Goal: Task Accomplishment & Management: Use online tool/utility

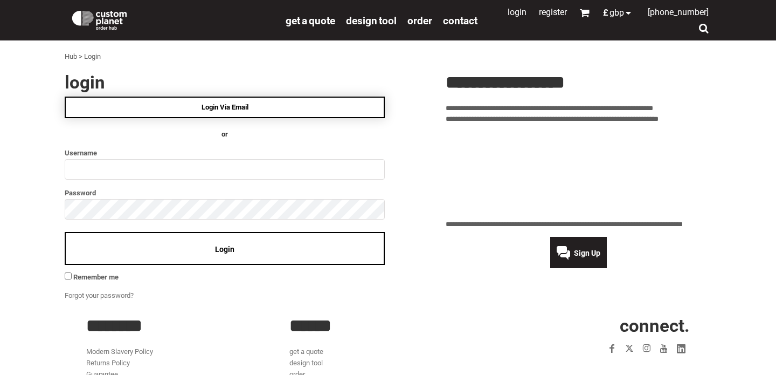
click at [278, 105] on link "Login Via Email" at bounding box center [225, 107] width 320 height 22
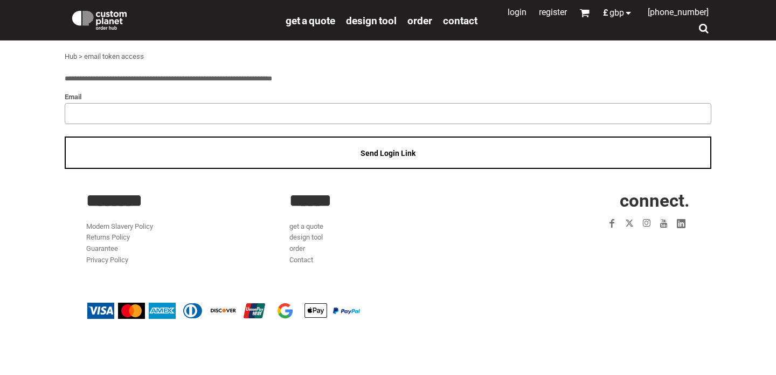
click at [270, 109] on input "email" at bounding box center [388, 113] width 647 height 20
type input "**********"
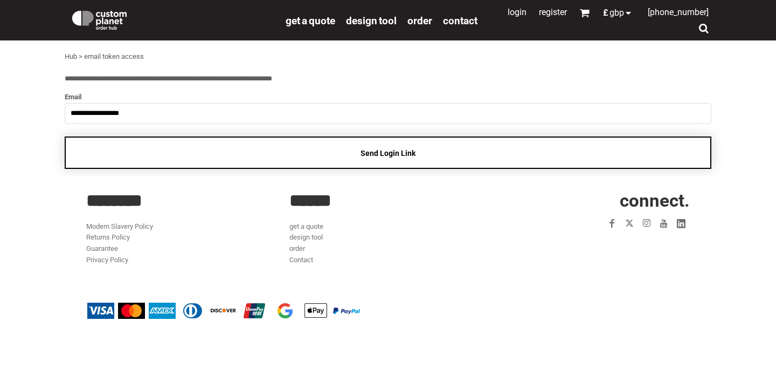
click at [348, 155] on div "Send Login Link" at bounding box center [388, 152] width 647 height 33
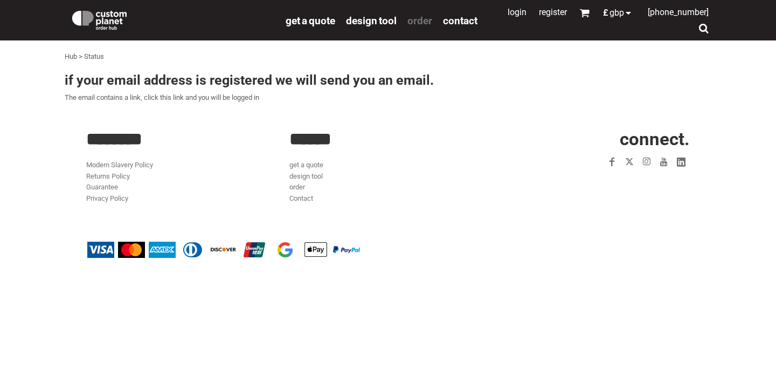
click at [423, 19] on span "order" at bounding box center [419, 21] width 25 height 12
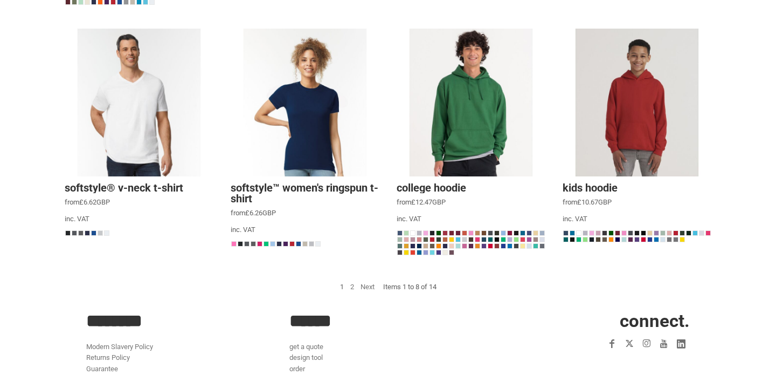
scroll to position [410, 0]
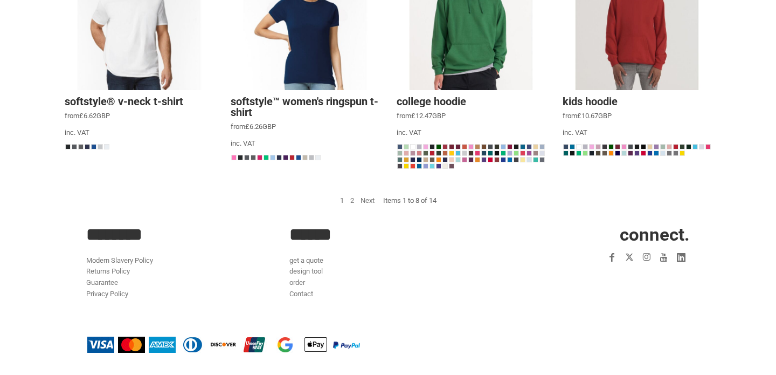
click at [366, 200] on link "Next" at bounding box center [368, 200] width 14 height 8
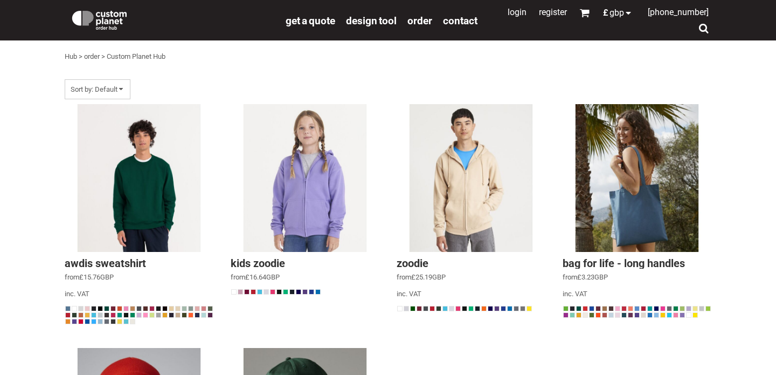
click at [508, 15] on link "Login" at bounding box center [517, 12] width 19 height 10
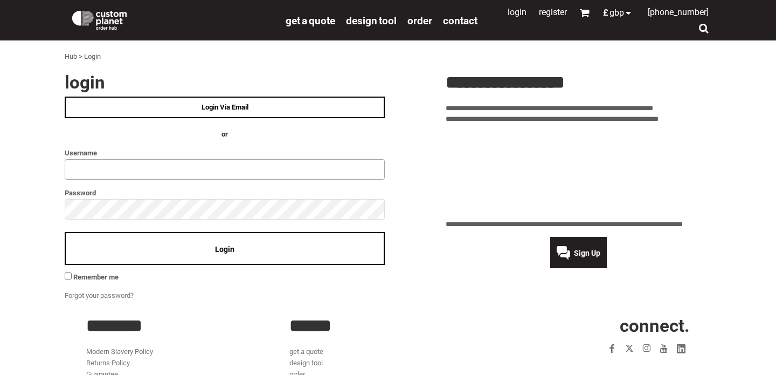
click at [274, 164] on input "text" at bounding box center [225, 169] width 320 height 20
type input "******"
click at [219, 248] on span "Login" at bounding box center [224, 249] width 19 height 9
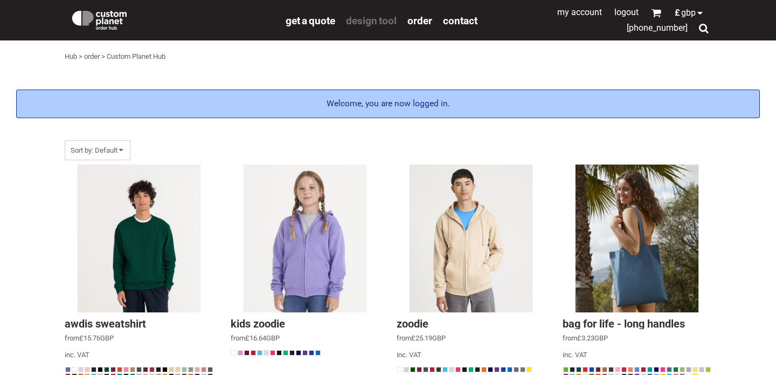
click at [379, 24] on span "design tool" at bounding box center [371, 21] width 51 height 12
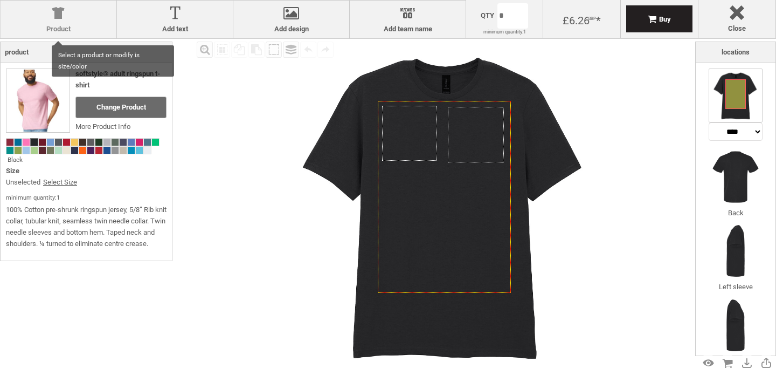
click at [40, 19] on div at bounding box center [58, 15] width 105 height 19
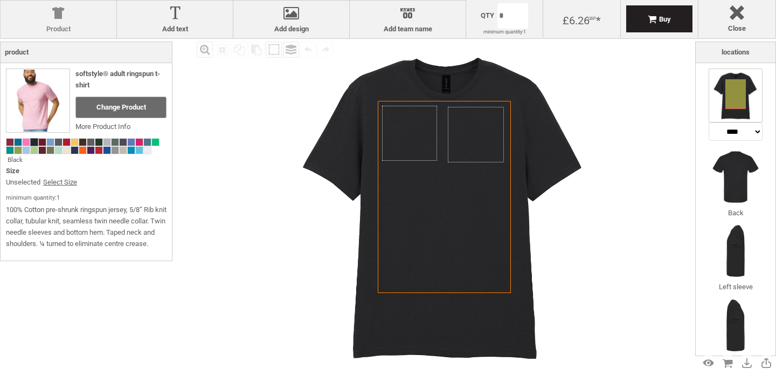
click at [62, 19] on div at bounding box center [58, 15] width 105 height 19
click at [60, 19] on div at bounding box center [58, 15] width 105 height 19
click at [94, 103] on div "Change Product" at bounding box center [120, 107] width 91 height 22
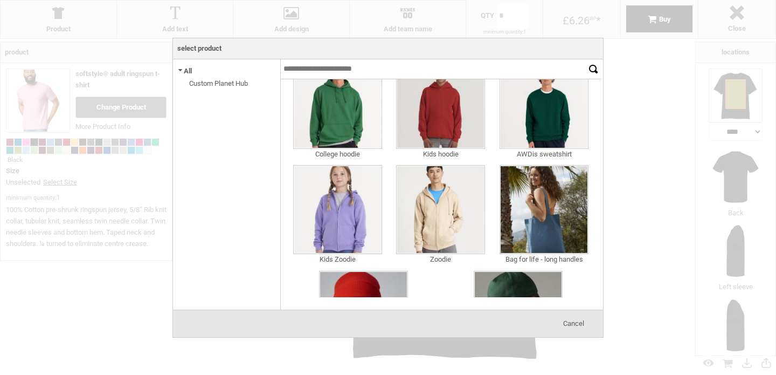
scroll to position [251, 0]
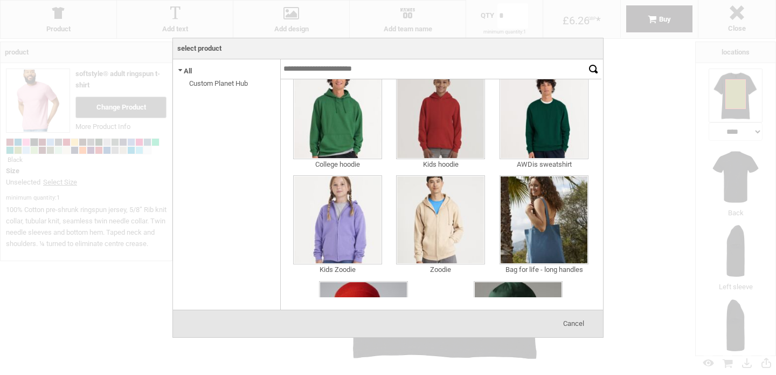
click at [673, 187] on div at bounding box center [388, 187] width 776 height 375
click at [344, 240] on img at bounding box center [337, 219] width 89 height 89
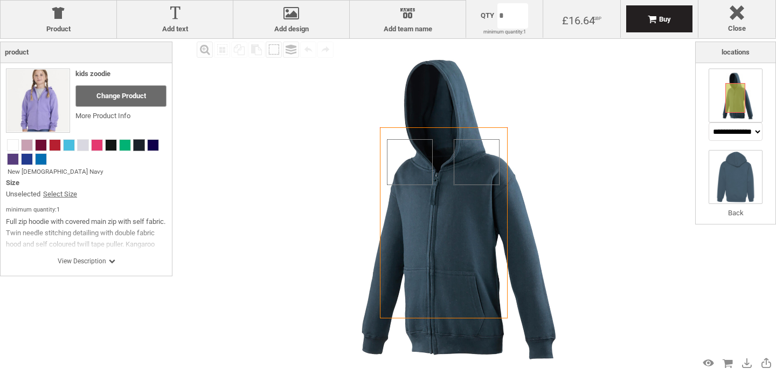
click at [744, 181] on img at bounding box center [736, 177] width 54 height 54
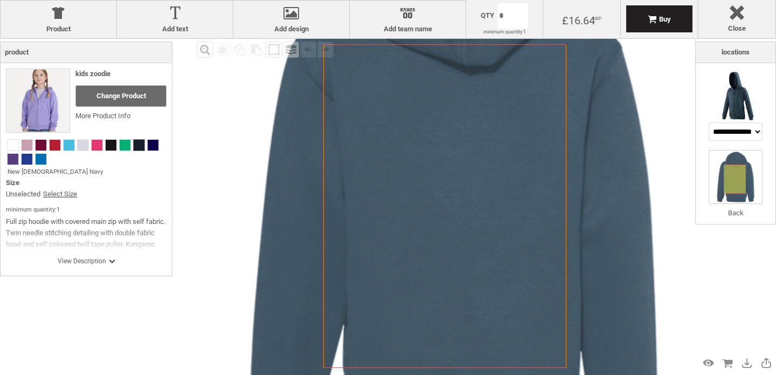
drag, startPoint x: 487, startPoint y: 219, endPoint x: 496, endPoint y: 219, distance: 9.2
click at [496, 219] on icon "Created with [PERSON_NAME] 2.1.2" at bounding box center [444, 205] width 243 height 323
click at [468, 169] on icon "Created with [PERSON_NAME] 2.1.2" at bounding box center [444, 205] width 243 height 323
click at [738, 52] on h3 "Locations" at bounding box center [735, 52] width 71 height 17
click at [735, 134] on select "**********" at bounding box center [736, 131] width 54 height 18
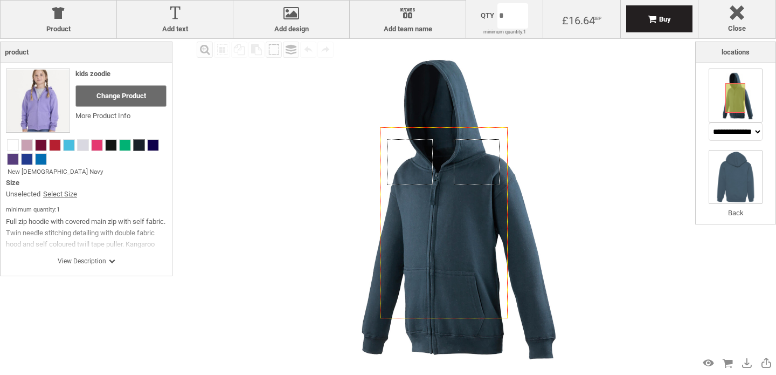
click at [736, 185] on img at bounding box center [736, 177] width 54 height 54
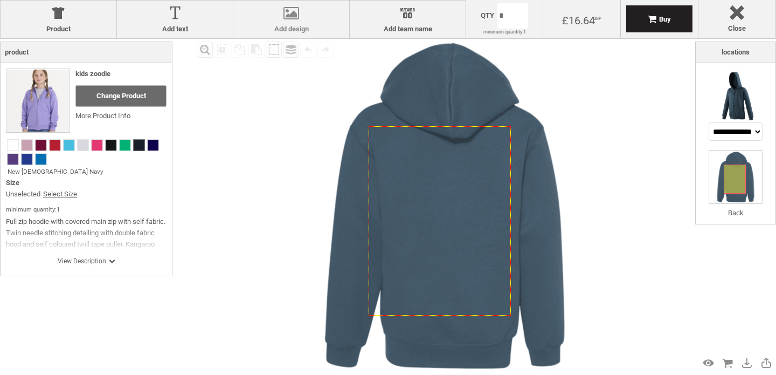
click at [287, 18] on div at bounding box center [291, 15] width 105 height 19
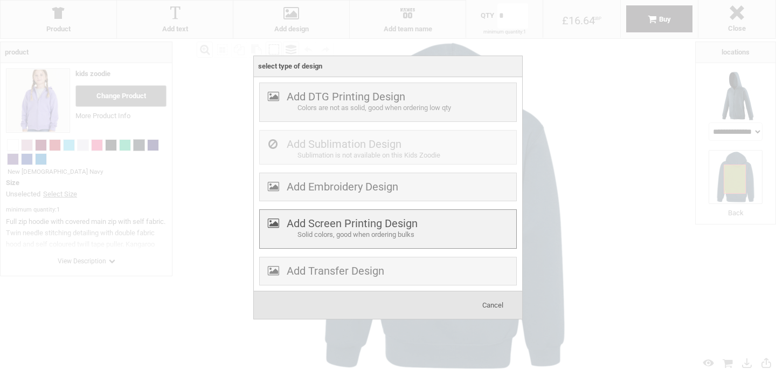
click at [337, 230] on div "Solid colors, good when ordering bulks" at bounding box center [406, 234] width 216 height 11
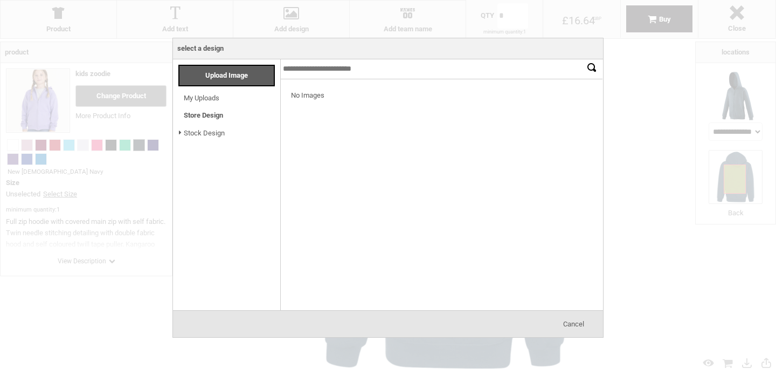
click at [212, 98] on link "My Uploads" at bounding box center [202, 98] width 36 height 8
click at [398, 69] on input "text" at bounding box center [441, 69] width 323 height 20
click at [574, 320] on span "Cancel" at bounding box center [573, 324] width 21 height 8
